Goal: Information Seeking & Learning: Learn about a topic

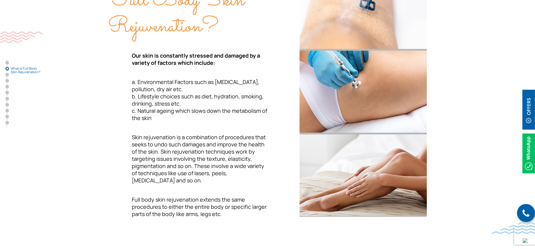
scroll to position [262, 0]
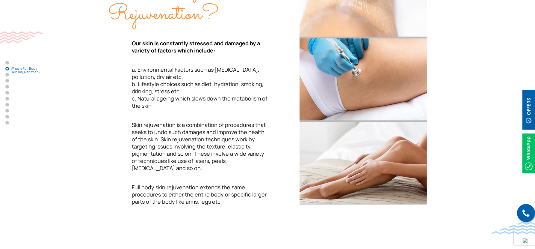
click at [189, 114] on div "What is Full Body Skin Rejuvenation? Our skin is constantly stressed and damage…" at bounding box center [188, 79] width 160 height 251
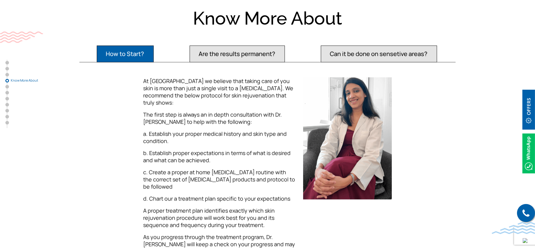
scroll to position [735, 0]
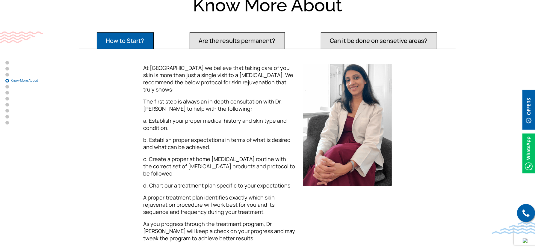
click at [238, 36] on button "Are the results permanent?" at bounding box center [237, 40] width 95 height 17
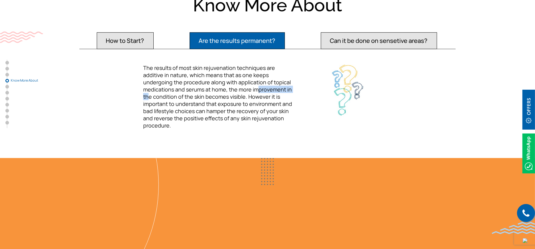
drag, startPoint x: 215, startPoint y: 89, endPoint x: 255, endPoint y: 88, distance: 39.6
click at [255, 88] on span "The results of most skin rejuvenation techniques are additive in nature, which …" at bounding box center [217, 96] width 149 height 65
click at [366, 42] on button "Can it be done on sensetive areas?" at bounding box center [379, 40] width 116 height 17
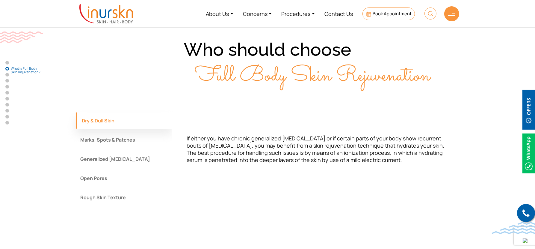
scroll to position [459, 0]
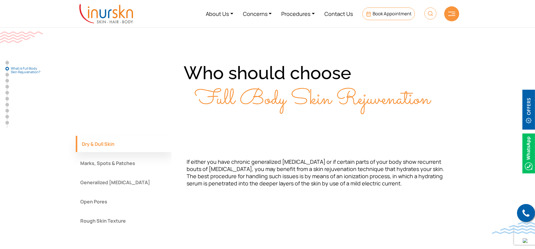
click at [114, 162] on button "Marks, Spots & Patches" at bounding box center [124, 163] width 96 height 16
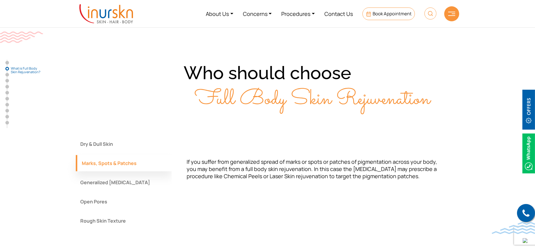
click at [108, 176] on button "Generalized Tanning" at bounding box center [124, 182] width 96 height 16
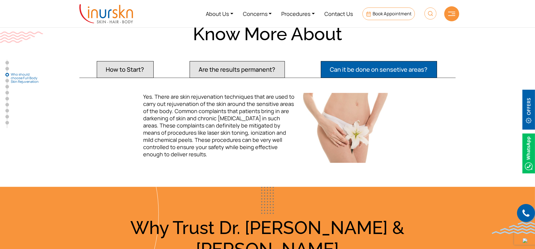
scroll to position [659, 0]
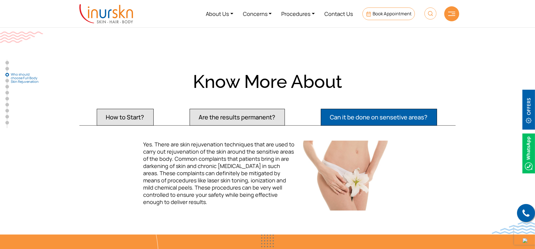
click at [112, 115] on button "How to Start?" at bounding box center [125, 117] width 57 height 17
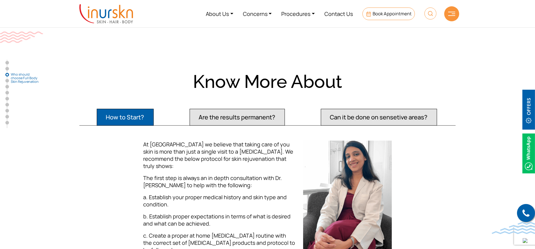
click at [140, 172] on div "At InUrSKn we believe that taking care of you skin is more than just a single v…" at bounding box center [220, 232] width 160 height 182
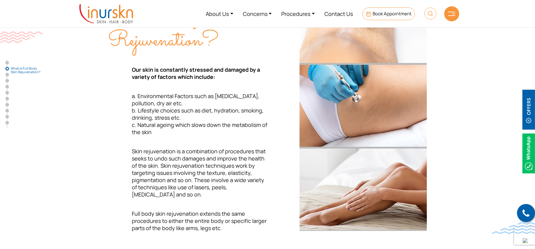
scroll to position [224, 0]
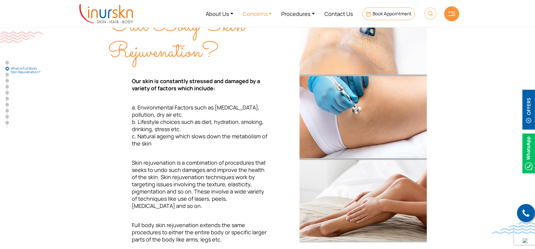
click at [256, 15] on link "Concerns" at bounding box center [257, 13] width 39 height 22
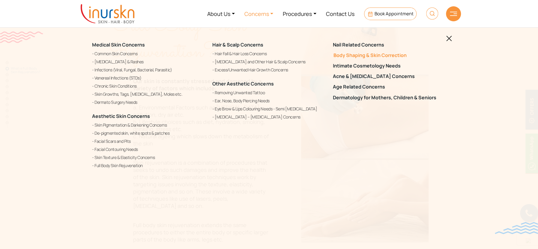
click at [345, 54] on link "Body Shaping & Skin Correction" at bounding box center [389, 55] width 113 height 6
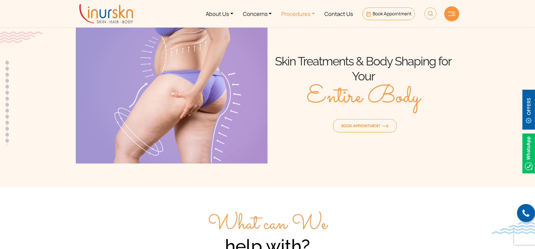
click at [289, 15] on link "Procedures" at bounding box center [298, 13] width 43 height 22
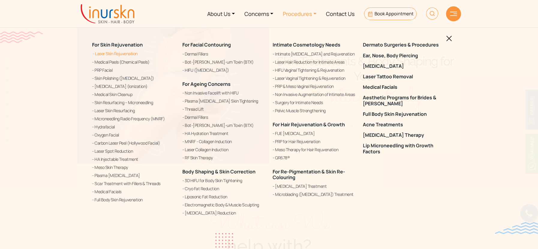
click at [97, 55] on link "Laser Skin Rejuvenation" at bounding box center [133, 53] width 83 height 7
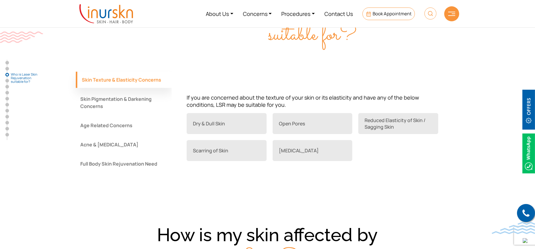
scroll to position [469, 0]
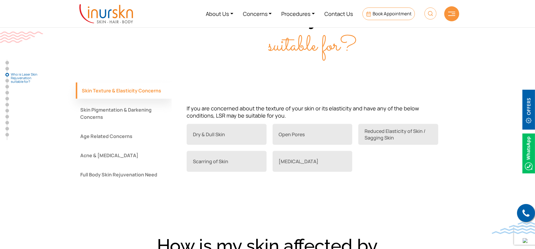
click at [106, 111] on button "Skin Pigmentation & Darkening Concerns" at bounding box center [124, 113] width 96 height 23
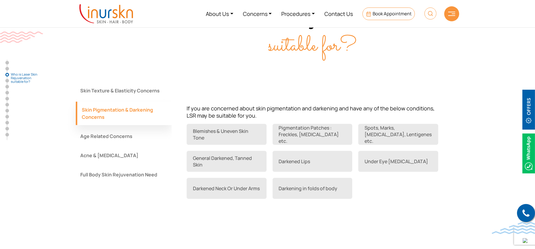
click at [407, 201] on div "If you are concerned about the texture of your skin or its elasticity and have …" at bounding box center [316, 147] width 288 height 131
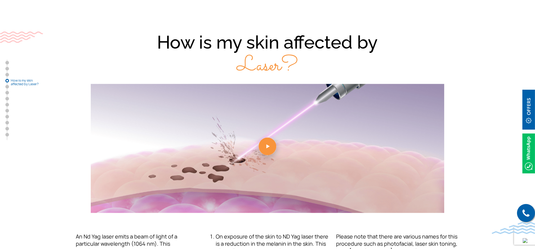
scroll to position [699, 0]
click at [267, 144] on link at bounding box center [268, 147] width 384 height 129
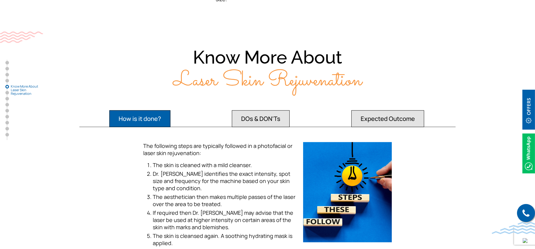
scroll to position [1088, 0]
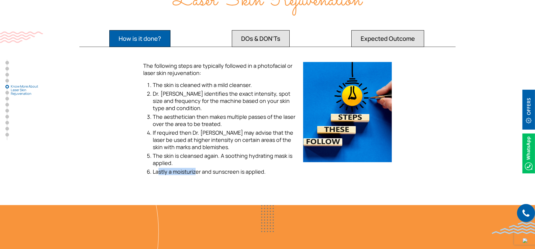
drag, startPoint x: 159, startPoint y: 163, endPoint x: 195, endPoint y: 167, distance: 37.1
click at [195, 168] on span "Lastly a moisturizer and sunscreen is applied." at bounding box center [209, 171] width 113 height 7
click at [261, 30] on button "DOs & DON'Ts" at bounding box center [261, 38] width 58 height 17
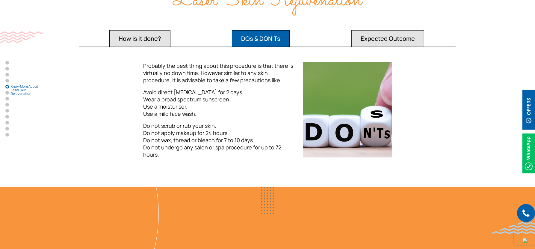
click at [161, 125] on span "Do not scrub or rub your skin. Do not apply makeup for 24 hours. Do not wax, th…" at bounding box center [212, 140] width 138 height 36
click at [162, 133] on span "Do not scrub or rub your skin. Do not apply makeup for 24 hours. Do not wax, th…" at bounding box center [212, 140] width 138 height 36
click at [198, 134] on span "Do not scrub or rub your skin. Do not apply makeup for 24 hours. Do not wax, th…" at bounding box center [212, 140] width 138 height 36
click at [166, 142] on span "Do not scrub or rub your skin. Do not apply makeup for 24 hours. Do not wax, th…" at bounding box center [212, 140] width 138 height 36
click at [370, 30] on button "Expected Outcome" at bounding box center [387, 38] width 73 height 17
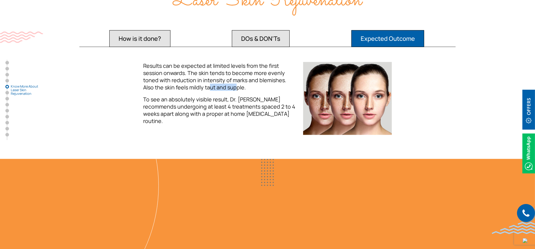
drag, startPoint x: 198, startPoint y: 80, endPoint x: 224, endPoint y: 80, distance: 26.4
click at [224, 80] on span "Results can be expected at limited levels from the first session onwards. The s…" at bounding box center [214, 76] width 143 height 29
click at [190, 81] on span "Results can be expected at limited levels from the first session onwards. The s…" at bounding box center [214, 76] width 143 height 29
drag, startPoint x: 192, startPoint y: 80, endPoint x: 234, endPoint y: 81, distance: 42.3
click at [234, 81] on p "Results can be expected at limited levels from the first session onwards. The s…" at bounding box center [219, 76] width 153 height 29
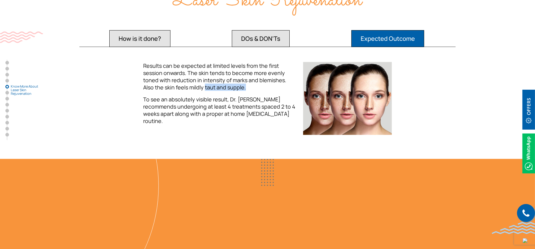
copy span "taut and supple."
click at [236, 76] on p "Results can be expected at limited levels from the first session onwards. The s…" at bounding box center [219, 76] width 153 height 29
click at [202, 79] on span "Results can be expected at limited levels from the first session onwards. The s…" at bounding box center [214, 76] width 143 height 29
drag, startPoint x: 143, startPoint y: 79, endPoint x: 248, endPoint y: 80, distance: 104.6
click at [248, 80] on p "Results can be expected at limited levels from the first session onwards. The s…" at bounding box center [219, 76] width 153 height 29
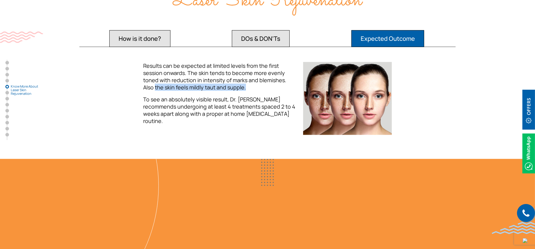
copy span "the skin feels mildly taut and supple."
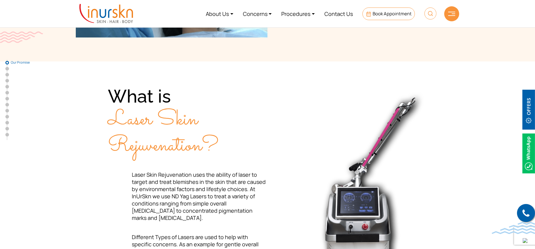
scroll to position [0, 0]
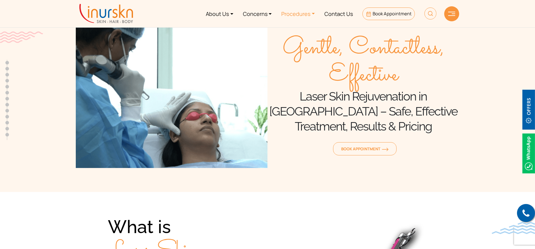
click at [295, 12] on link "Procedures" at bounding box center [298, 13] width 43 height 22
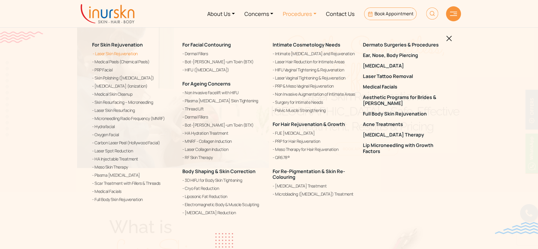
click at [114, 55] on link "Laser Skin Rejuvenation" at bounding box center [133, 53] width 83 height 7
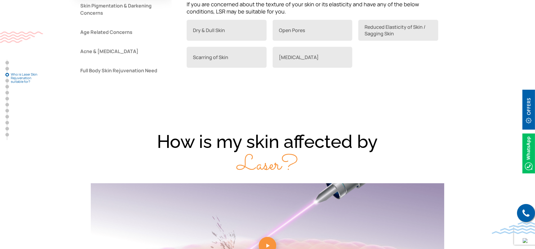
scroll to position [476, 0]
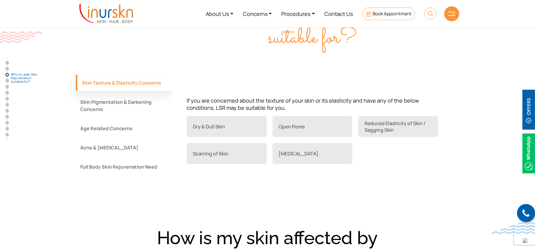
click at [107, 103] on button "Skin Pigmentation & Darkening Concerns" at bounding box center [124, 105] width 96 height 23
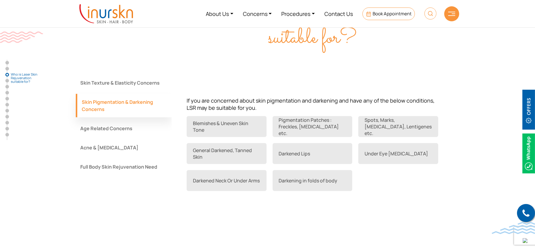
click at [99, 129] on button "Age Related Concerns" at bounding box center [124, 128] width 96 height 16
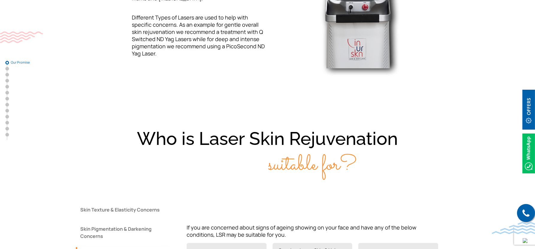
scroll to position [0, 0]
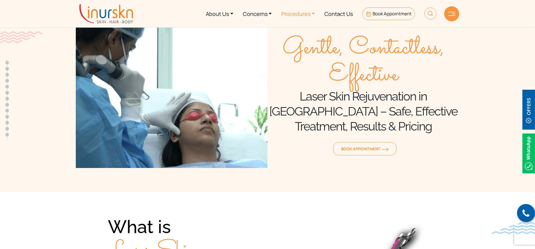
click at [286, 13] on link "Procedures" at bounding box center [298, 13] width 43 height 22
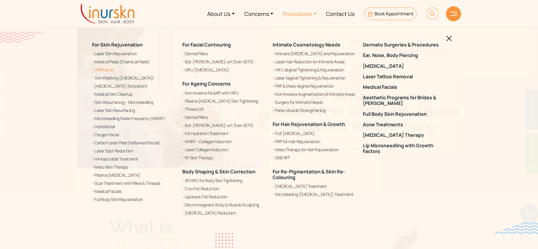
click at [103, 71] on link "PRP Facial" at bounding box center [133, 69] width 83 height 7
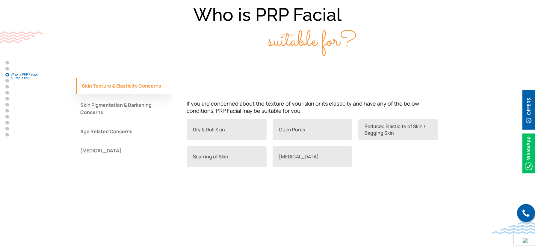
scroll to position [491, 0]
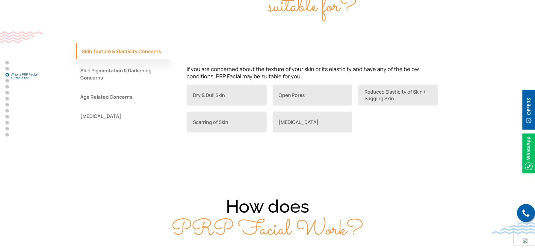
click at [103, 66] on button "Skin Pigmentation & Darkening Concerns" at bounding box center [124, 73] width 96 height 23
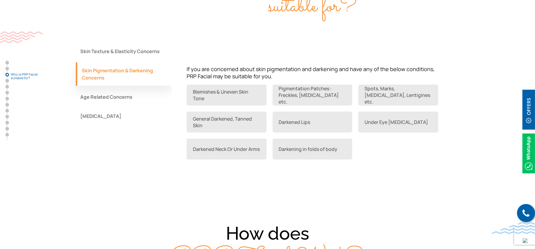
click at [161, 145] on div "Skin Texture & Elasticity Concerns Skin Pigmentation & Darkening Concerns Age R…" at bounding box center [124, 108] width 96 height 131
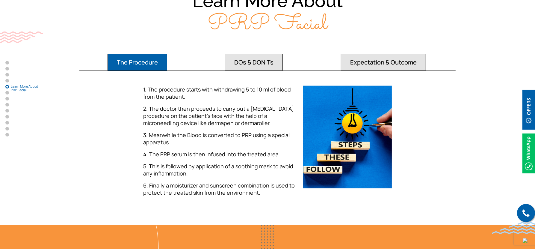
scroll to position [987, 0]
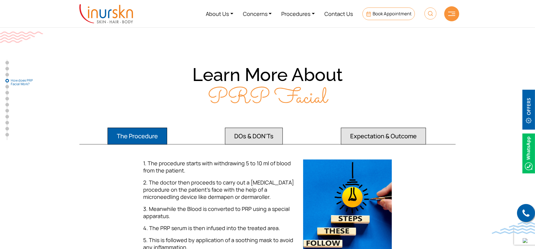
click at [387, 136] on button "Expectation & Outcome" at bounding box center [383, 136] width 85 height 17
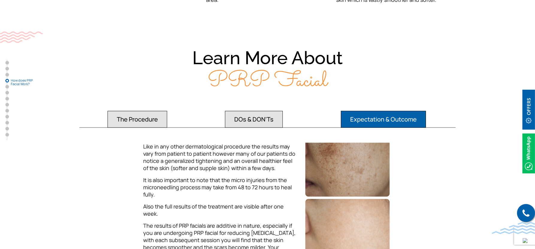
scroll to position [932, 0]
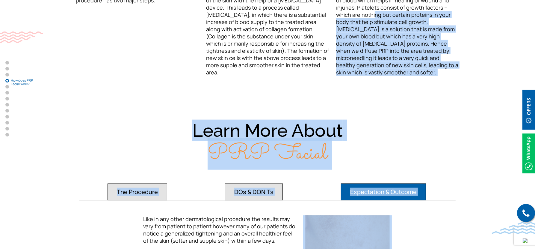
drag, startPoint x: 535, startPoint y: 71, endPoint x: 537, endPoint y: 1, distance: 69.9
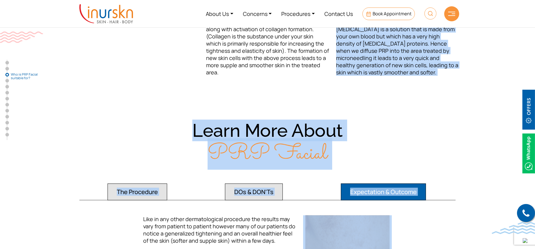
scroll to position [0, 0]
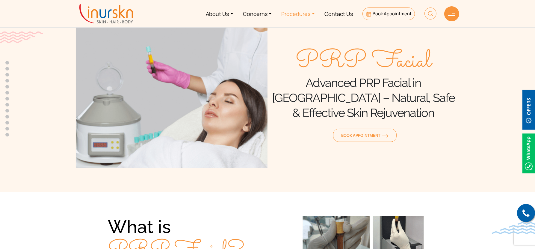
click at [299, 16] on link "Procedures" at bounding box center [298, 13] width 43 height 22
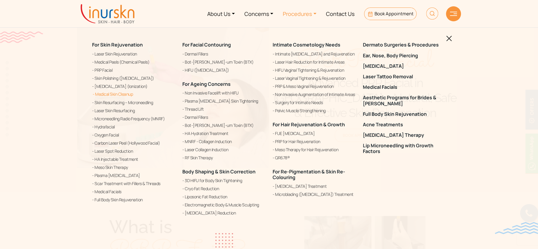
click at [105, 93] on link "Medical Skin Cleanup" at bounding box center [133, 93] width 83 height 7
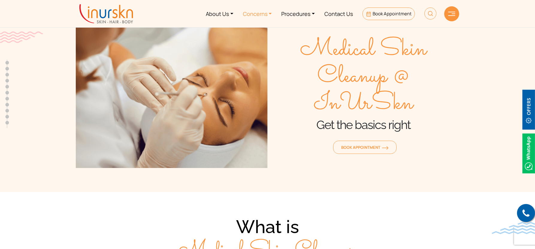
click at [257, 13] on link "Concerns" at bounding box center [257, 13] width 39 height 22
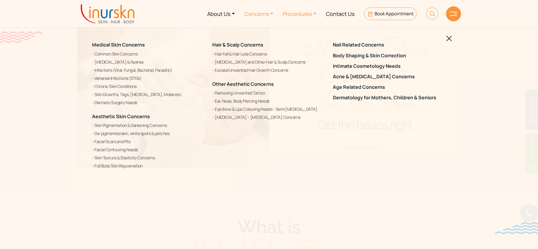
click at [305, 11] on link "Procedures" at bounding box center [299, 13] width 43 height 22
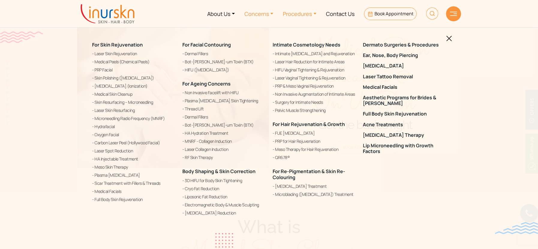
click at [248, 14] on link "Concerns" at bounding box center [258, 13] width 39 height 22
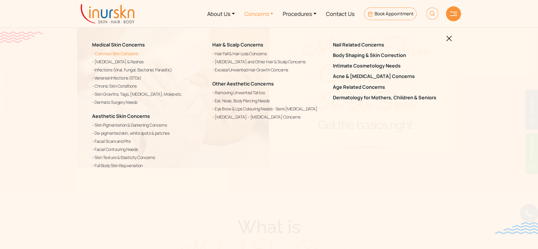
click at [131, 55] on link "Common Skin Concerns" at bounding box center [148, 53] width 113 height 7
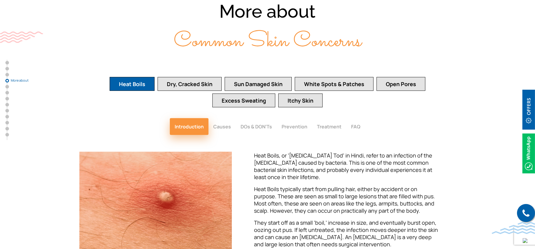
scroll to position [869, 0]
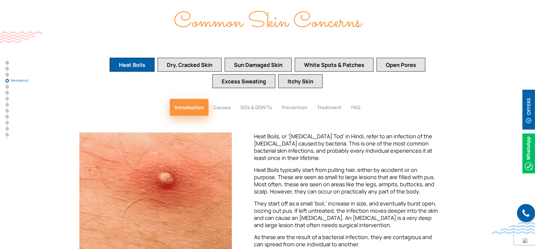
click at [266, 58] on button "Sun Damaged Skin" at bounding box center [258, 65] width 67 height 14
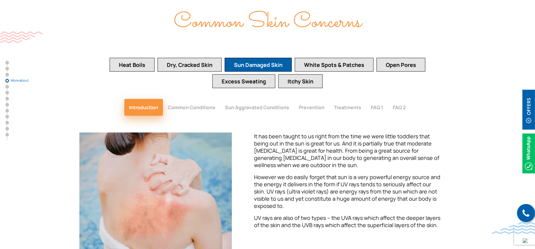
click at [311, 140] on div "It has been taught to us right from the time we were little toddlers that being…" at bounding box center [347, 180] width 187 height 96
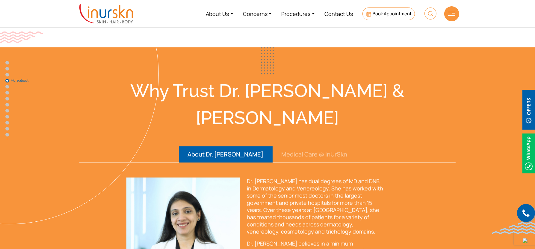
scroll to position [882, 0]
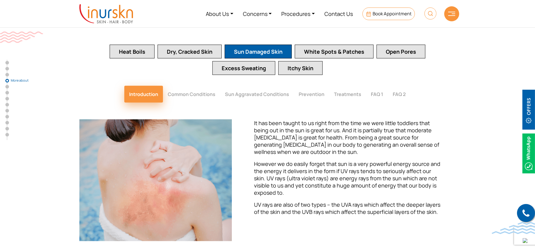
click at [304, 86] on button "Prevention" at bounding box center [311, 94] width 35 height 17
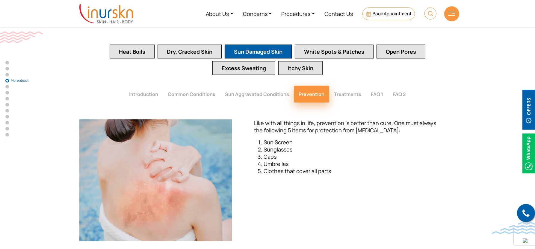
click at [341, 86] on button "Treatments" at bounding box center [347, 94] width 37 height 17
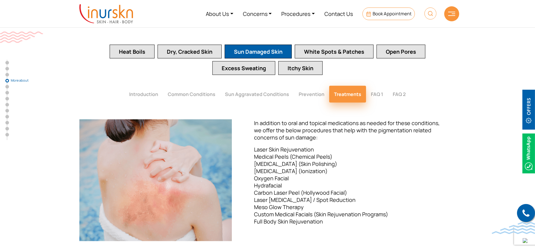
click at [289, 146] on span "Laser Skin Rejuvenation Medical Peels (Chemical Peels) Microdermabrasion (Skin …" at bounding box center [321, 185] width 134 height 79
click at [378, 86] on button "FAQ 1" at bounding box center [377, 94] width 22 height 17
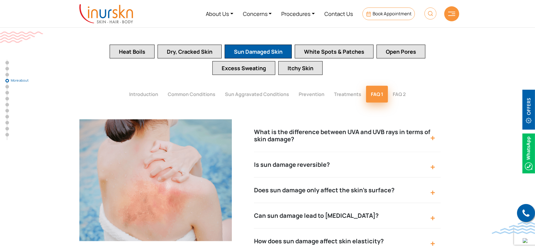
click at [432, 152] on button "Is sun damage reversible?" at bounding box center [347, 164] width 187 height 25
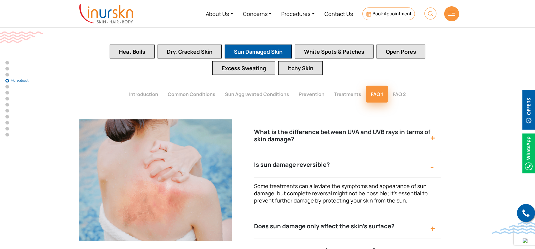
click at [387, 119] on button "What is the difference between UVA and UVB rays in terms of skin damage?" at bounding box center [347, 135] width 187 height 33
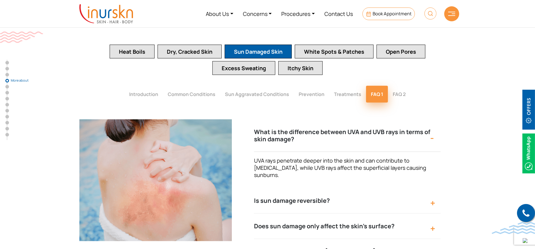
click at [353, 157] on span "UVA rays penetrate deeper into the skin and can contribute to premature aging, …" at bounding box center [340, 168] width 172 height 22
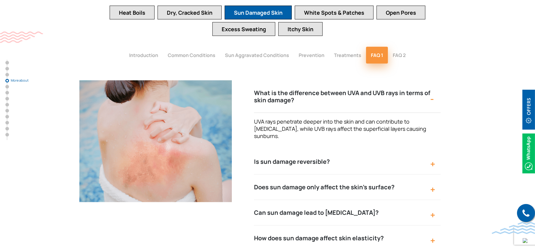
scroll to position [962, 0]
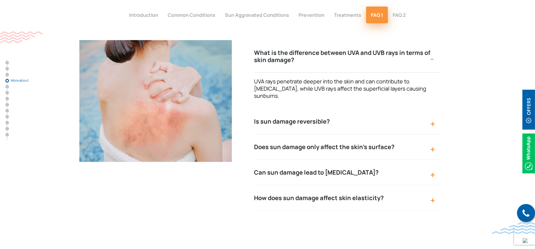
click at [382, 134] on button "Does sun damage only affect the skin's surface?" at bounding box center [347, 146] width 187 height 25
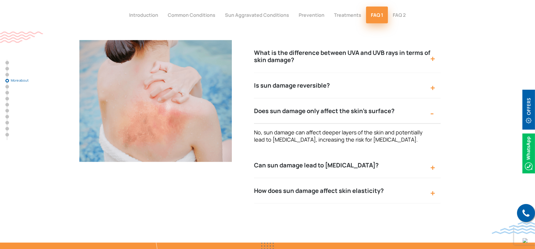
click at [329, 153] on button "Can sun damage lead to skin discoloration?" at bounding box center [347, 165] width 187 height 25
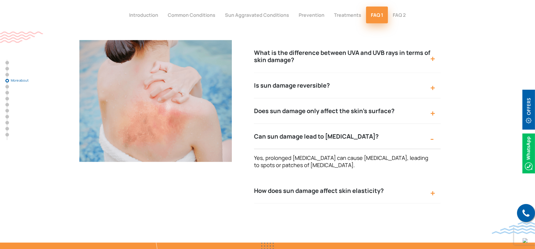
click at [314, 178] on button "How does sun damage affect skin elasticity?" at bounding box center [347, 190] width 187 height 25
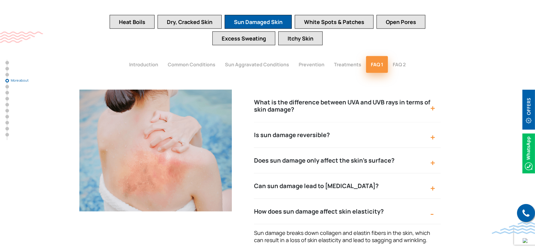
scroll to position [900, 0]
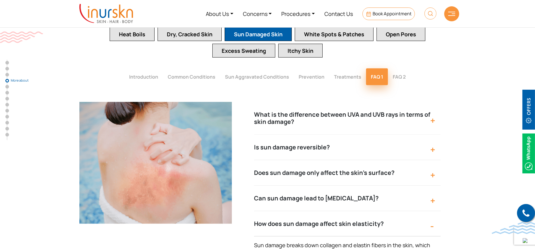
click at [401, 68] on button "FAQ 2" at bounding box center [399, 76] width 23 height 17
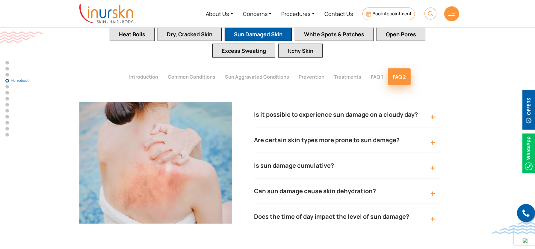
click at [311, 178] on button "Can sun damage cause skin dehydration?" at bounding box center [347, 190] width 187 height 25
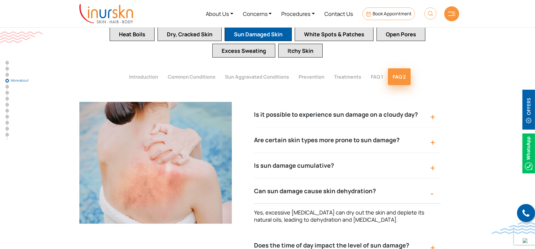
click at [308, 68] on button "Prevention" at bounding box center [311, 76] width 35 height 17
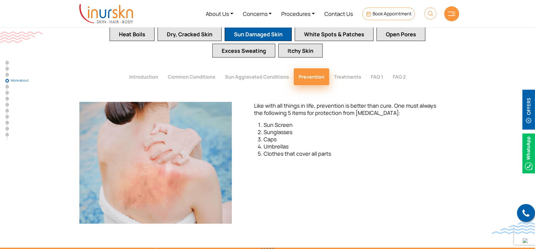
click at [263, 68] on button "Sun Aggravated Conditions" at bounding box center [257, 76] width 74 height 17
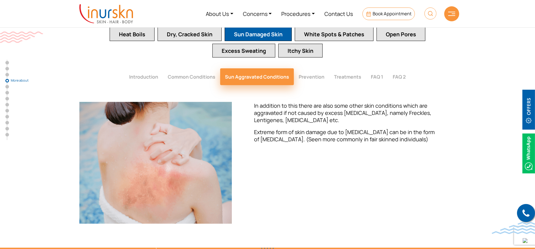
click at [198, 68] on button "Common Conditions" at bounding box center [191, 76] width 57 height 17
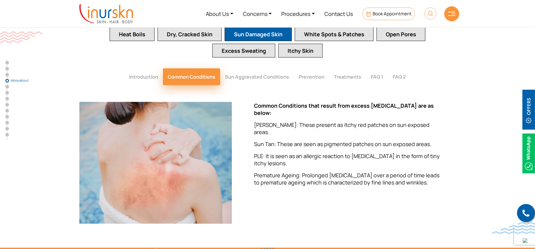
click at [135, 68] on button "Introduction" at bounding box center [143, 76] width 39 height 17
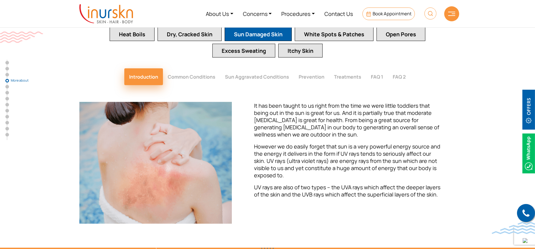
click at [275, 143] on span "However we do easily forget that sun is a very powerful energy source and the e…" at bounding box center [347, 161] width 186 height 36
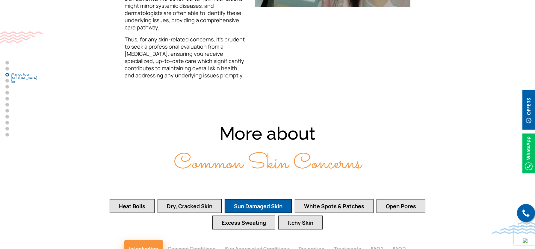
scroll to position [775, 0]
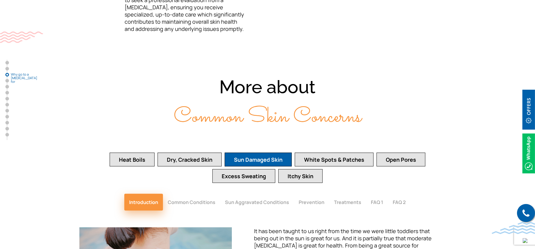
click at [244, 169] on button "Excess Sweating" at bounding box center [243, 176] width 63 height 14
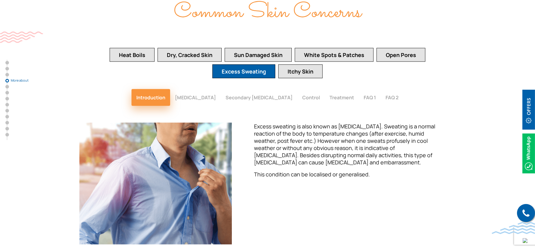
scroll to position [880, 0]
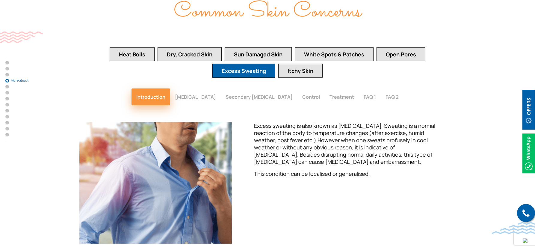
click at [175, 88] on button "Primary Focal Hyperhidrosis" at bounding box center [195, 96] width 51 height 17
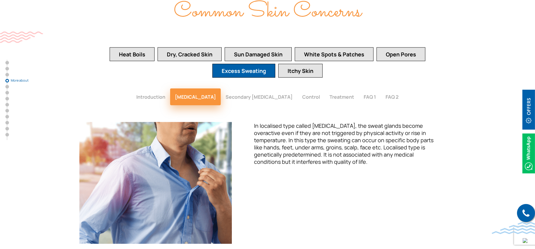
click at [271, 88] on button "Secondary Generalized Hyperhidrosis" at bounding box center [259, 96] width 77 height 17
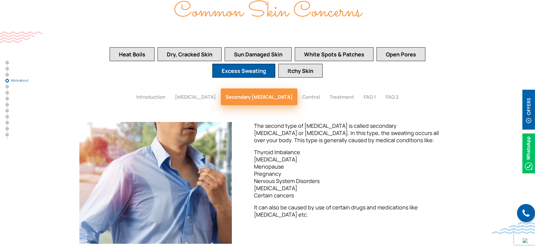
click at [325, 88] on button "Control" at bounding box center [311, 96] width 27 height 17
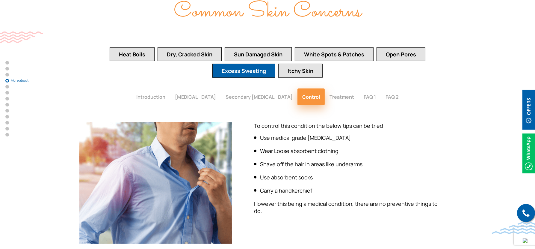
click at [359, 88] on button "Treatment" at bounding box center [342, 96] width 34 height 17
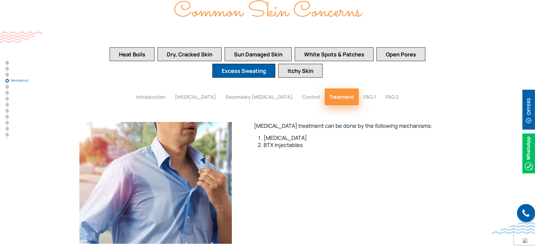
click at [284, 122] on div "Excess sweating is also known as hyperhidrosis. Sweating is a normal reaction o…" at bounding box center [347, 182] width 217 height 121
drag, startPoint x: 402, startPoint y: 64, endPoint x: 396, endPoint y: 67, distance: 6.8
click at [381, 88] on button "FAQ 1" at bounding box center [370, 96] width 22 height 17
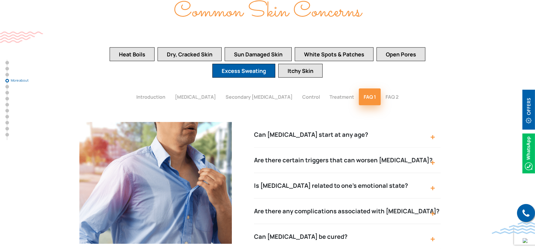
click at [329, 122] on button "Can hyperhidrosis start at any age?" at bounding box center [347, 134] width 187 height 25
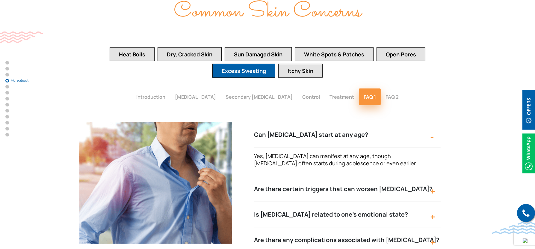
click at [329, 122] on button "Can hyperhidrosis start at any age?" at bounding box center [347, 134] width 187 height 25
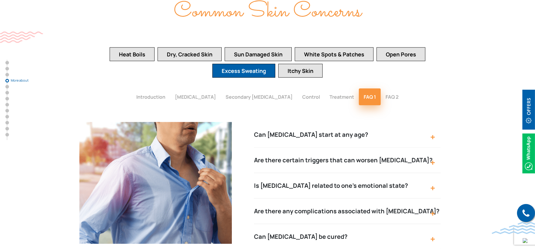
click at [244, 47] on button "Sun Damaged Skin" at bounding box center [258, 54] width 67 height 14
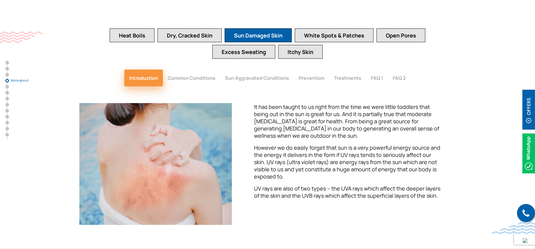
scroll to position [870, 0]
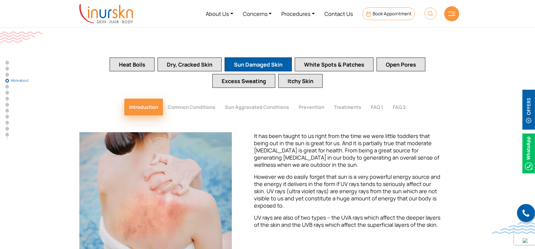
click at [320, 99] on button "Prevention" at bounding box center [311, 107] width 35 height 17
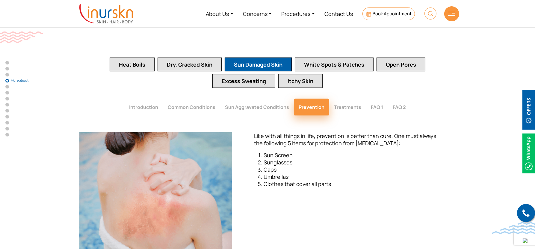
click at [344, 99] on button "Treatments" at bounding box center [347, 107] width 37 height 17
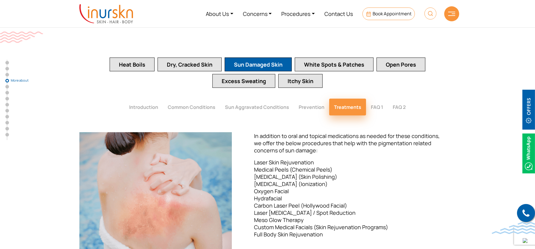
click at [291, 159] on p "Laser Skin Rejuvenation Medical Peels (Chemical Peels) Microdermabrasion (Skin …" at bounding box center [347, 198] width 187 height 79
drag, startPoint x: 254, startPoint y: 154, endPoint x: 324, endPoint y: 153, distance: 70.1
click at [324, 159] on p "Laser Skin Rejuvenation Medical Peels (Chemical Peels) Microdermabrasion (Skin …" at bounding box center [347, 198] width 187 height 79
copy span "[MEDICAL_DATA] (Ionization)"
drag, startPoint x: 255, startPoint y: 160, endPoint x: 289, endPoint y: 159, distance: 34.5
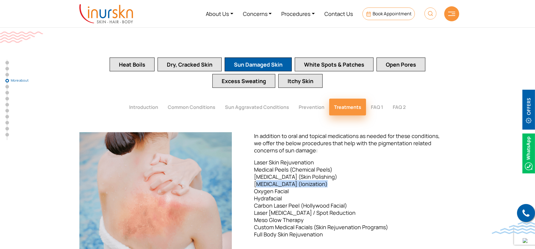
click at [289, 159] on p "Laser Skin Rejuvenation Medical Peels (Chemical Peels) Microdermabrasion (Skin …" at bounding box center [347, 198] width 187 height 79
copy span "Oxygen Facial"
drag, startPoint x: 256, startPoint y: 172, endPoint x: 354, endPoint y: 172, distance: 97.7
click at [354, 172] on p "Laser Skin Rejuvenation Medical Peels (Chemical Peels) Microdermabrasion (Skin …" at bounding box center [347, 198] width 187 height 79
copy span "Carbon Laser Peel (Hollywood Facial)"
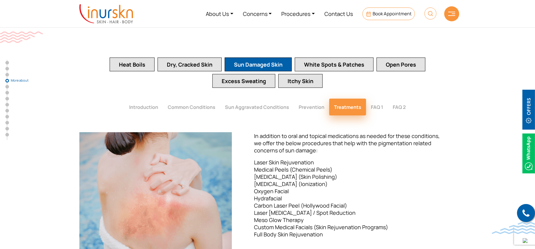
click at [269, 181] on span "Laser Skin Rejuvenation Medical Peels (Chemical Peels) Microdermabrasion (Skin …" at bounding box center [321, 198] width 134 height 79
drag, startPoint x: 303, startPoint y: 181, endPoint x: 340, endPoint y: 180, distance: 37.2
click at [340, 180] on p "Laser Skin Rejuvenation Medical Peels (Chemical Peels) Microdermabrasion (Skin …" at bounding box center [347, 198] width 187 height 79
copy span "Laser Birthmark / Spot Reduction"
drag, startPoint x: 254, startPoint y: 188, endPoint x: 310, endPoint y: 185, distance: 55.8
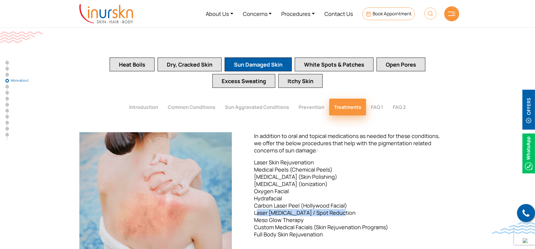
click at [310, 185] on p "Laser Skin Rejuvenation Medical Peels (Chemical Peels) Microdermabrasion (Skin …" at bounding box center [347, 198] width 187 height 79
copy span "Meso Glow Therapy"
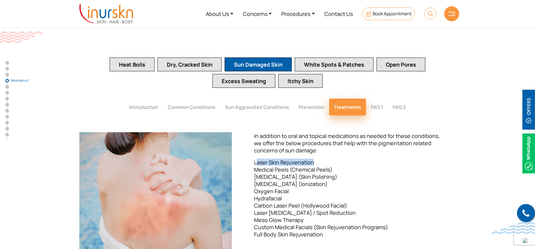
drag, startPoint x: 256, startPoint y: 130, endPoint x: 327, endPoint y: 133, distance: 70.8
click at [327, 159] on p "Laser Skin Rejuvenation Medical Peels (Chemical Peels) Microdermabrasion (Skin …" at bounding box center [347, 198] width 187 height 79
copy span "aser Skin Rejuvenation"
click at [264, 12] on link "Concerns" at bounding box center [257, 13] width 39 height 22
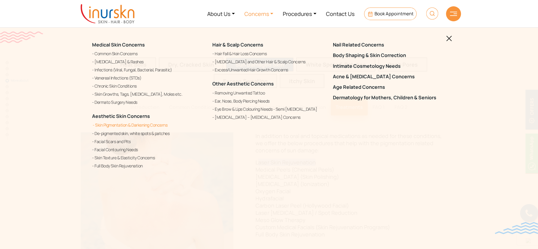
click at [138, 123] on link "Skin Pigmentation & Darkening Concerns" at bounding box center [148, 124] width 113 height 7
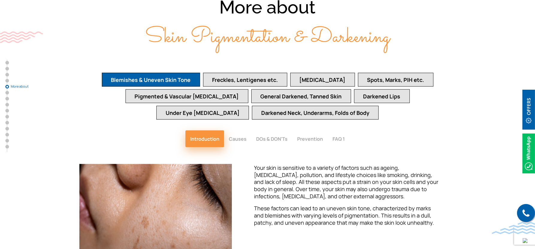
scroll to position [1319, 0]
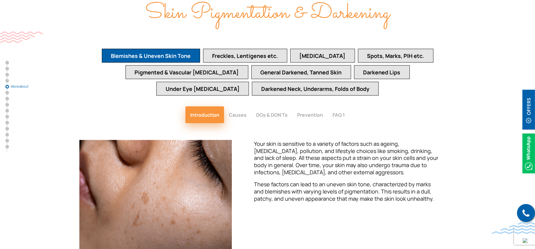
click at [354, 65] on button "Darkened Lips" at bounding box center [382, 72] width 56 height 14
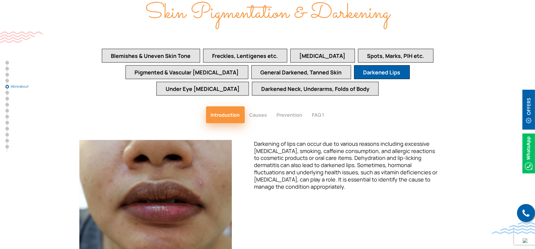
click at [320, 155] on span "Darkening of lips can occur due to various reasons including excessive [MEDICAL…" at bounding box center [345, 165] width 183 height 50
click at [260, 106] on button "Causes" at bounding box center [258, 114] width 27 height 17
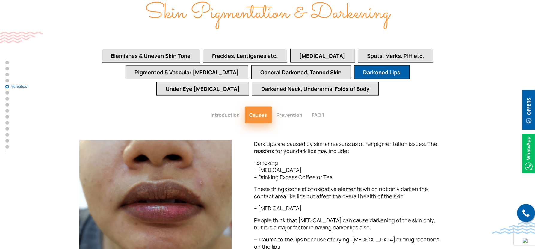
click at [288, 106] on button "Prevention" at bounding box center [289, 114] width 35 height 17
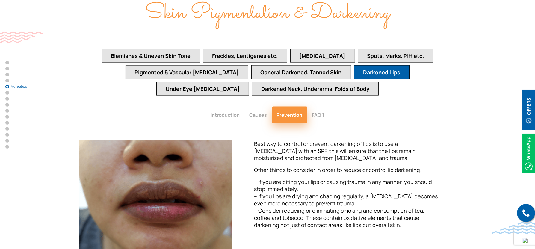
click at [317, 106] on button "FAQ 1" at bounding box center [318, 114] width 22 height 17
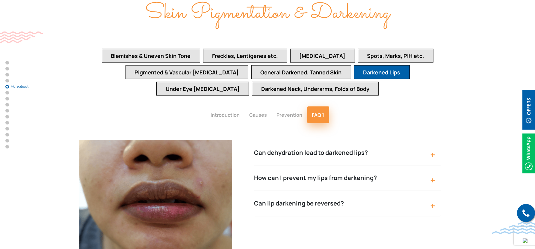
click at [309, 191] on button "Can lip darkening be reversed?" at bounding box center [347, 203] width 187 height 25
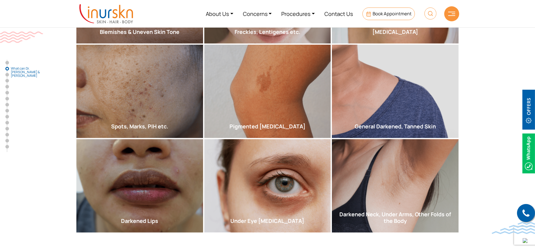
scroll to position [160, 0]
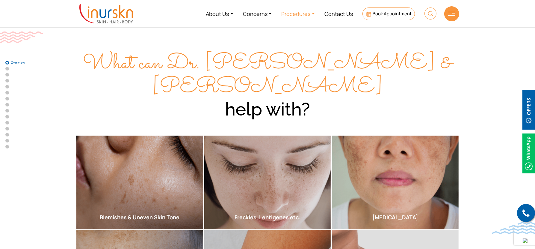
click at [294, 13] on link "Procedures" at bounding box center [298, 13] width 43 height 22
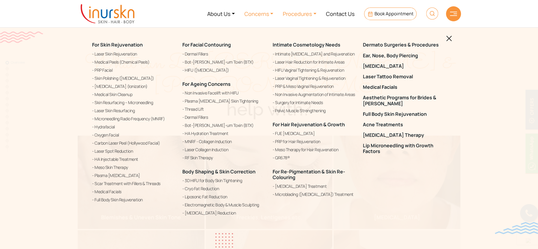
click at [260, 14] on link "Concerns" at bounding box center [258, 13] width 39 height 22
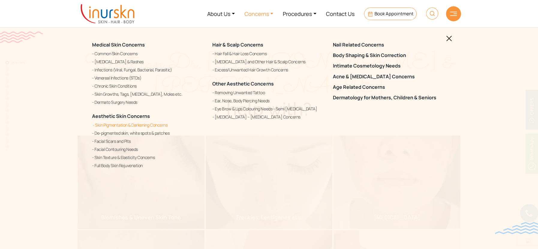
click at [126, 126] on link "Skin Pigmentation & Darkening Concerns" at bounding box center [148, 124] width 113 height 7
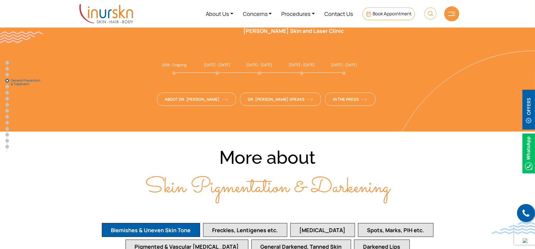
scroll to position [1291, 0]
